Goal: Navigation & Orientation: Find specific page/section

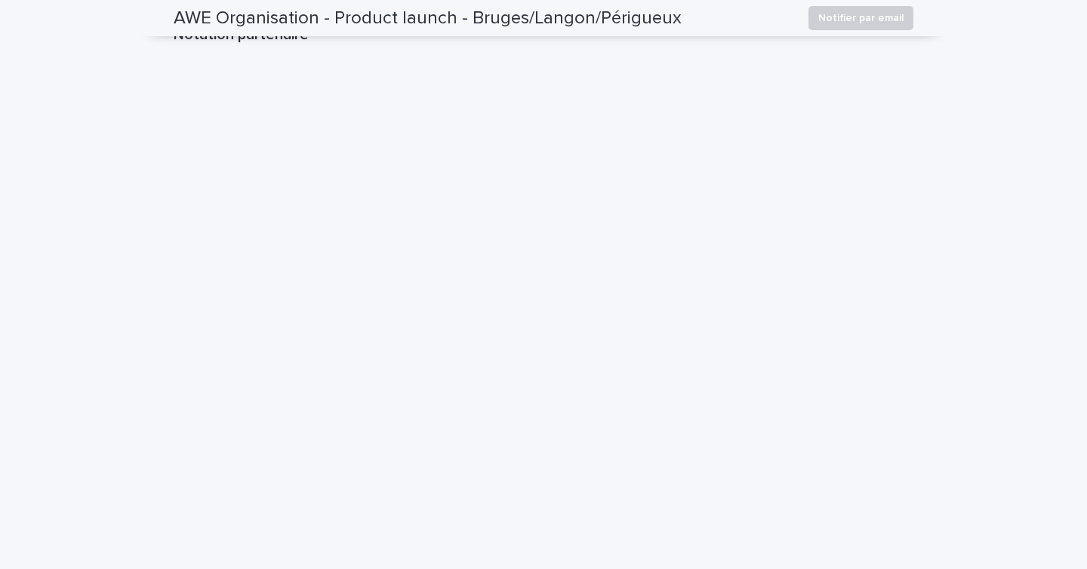
scroll to position [1510, 0]
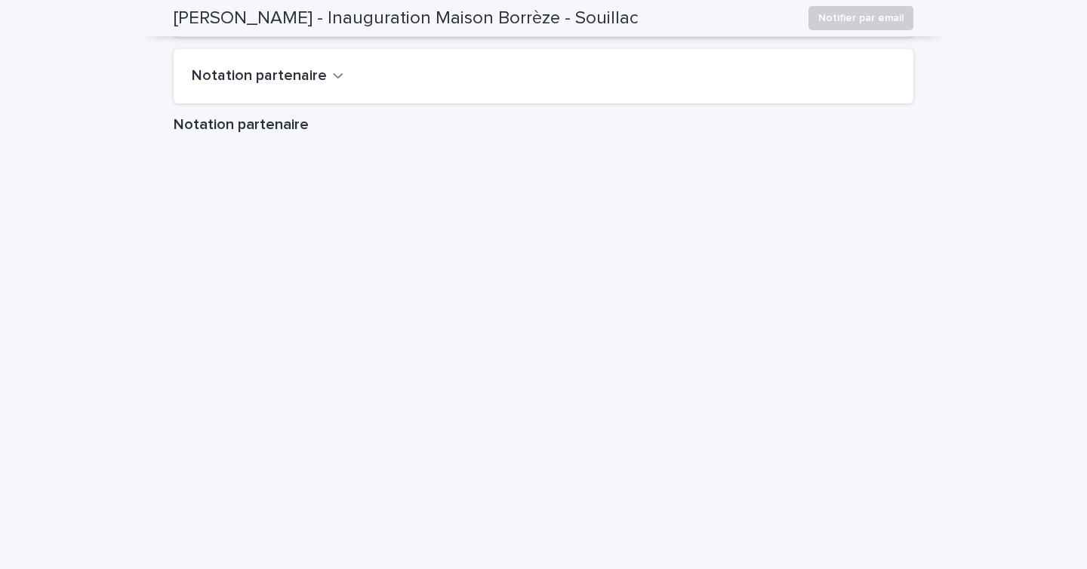
scroll to position [1403, 0]
